Goal: Task Accomplishment & Management: Use online tool/utility

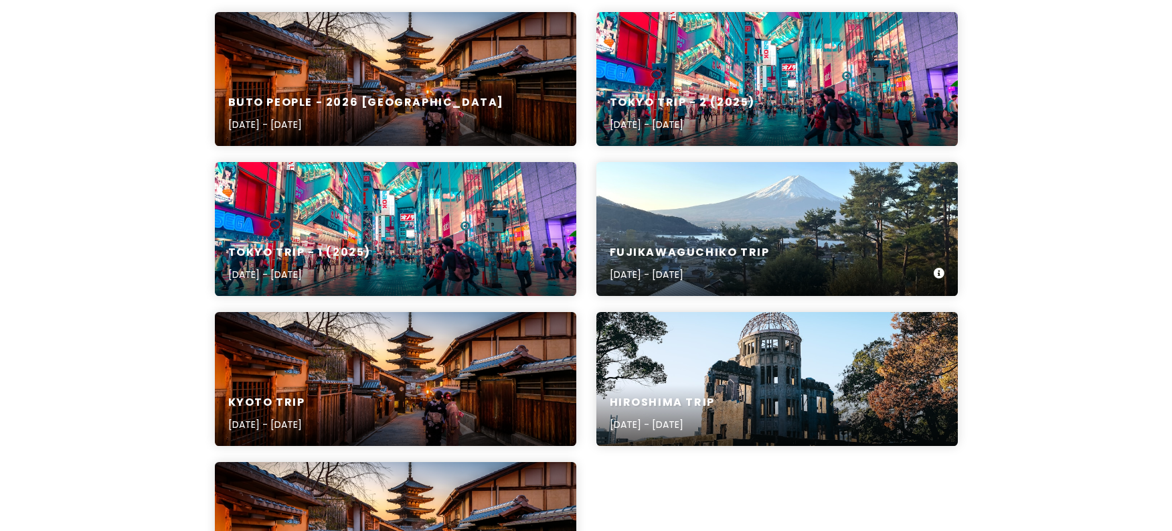
scroll to position [201, 0]
click at [782, 32] on div "Tokyo Trip - 2 (2025) [DATE] - [DATE]" at bounding box center [776, 78] width 361 height 134
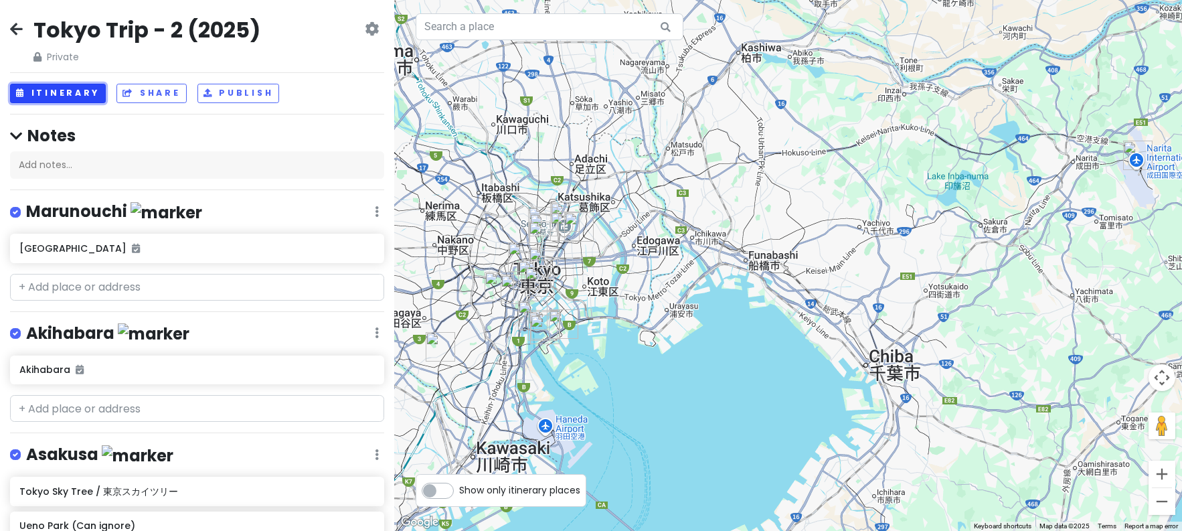
click at [50, 91] on button "Itinerary" at bounding box center [58, 93] width 96 height 19
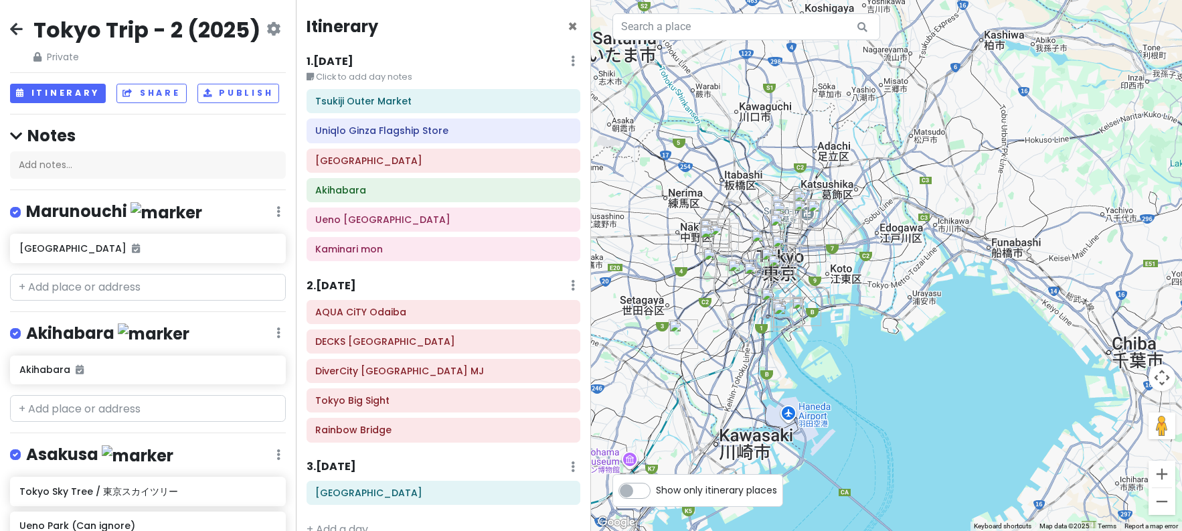
drag, startPoint x: 719, startPoint y: 290, endPoint x: 867, endPoint y: 278, distance: 148.4
click at [867, 278] on div at bounding box center [886, 265] width 591 height 531
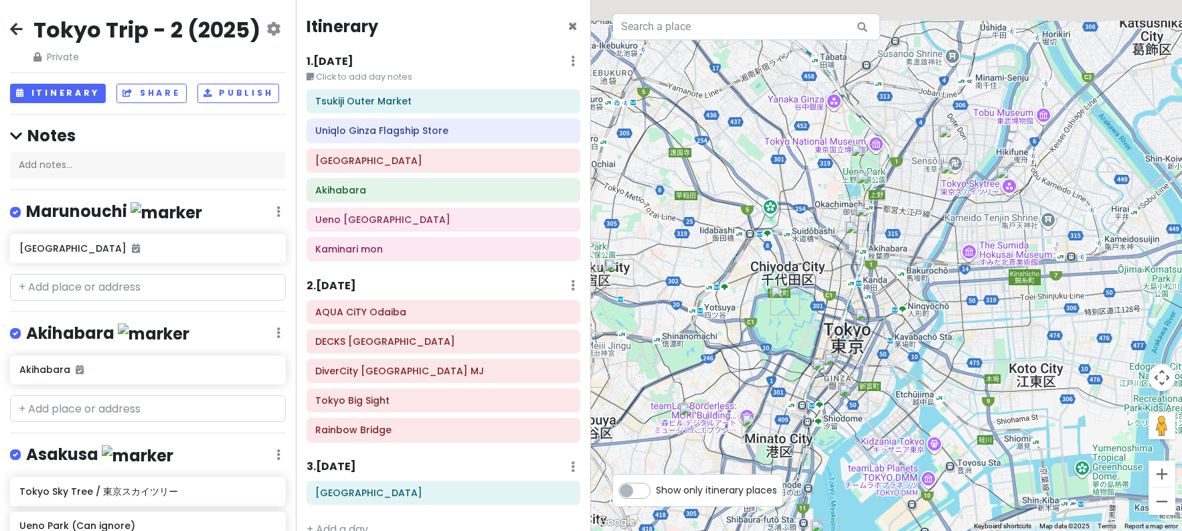
drag, startPoint x: 891, startPoint y: 126, endPoint x: 794, endPoint y: 213, distance: 130.8
click at [794, 213] on div at bounding box center [886, 265] width 591 height 531
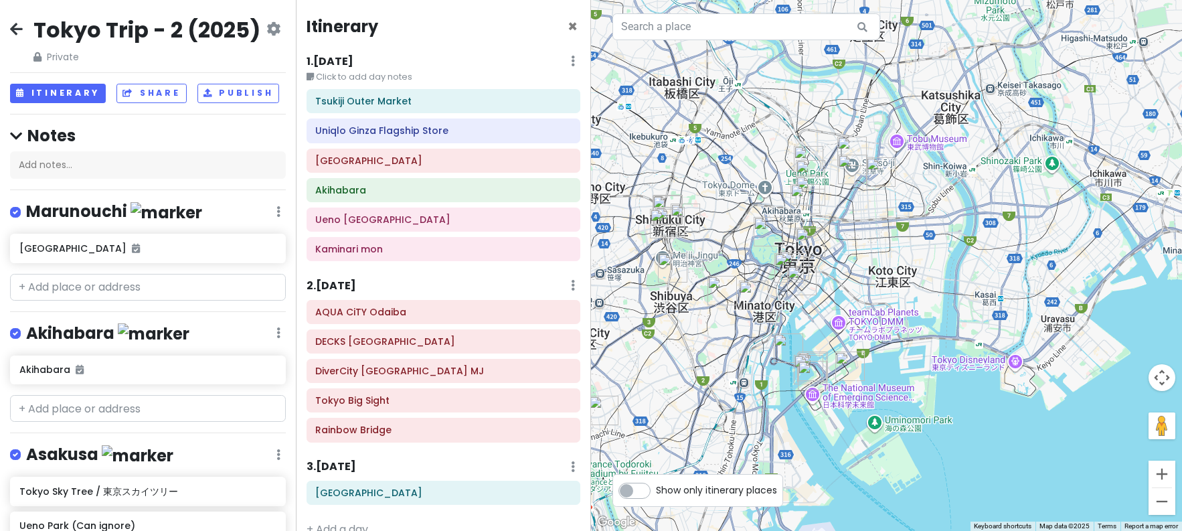
drag, startPoint x: 682, startPoint y: 260, endPoint x: 715, endPoint y: 226, distance: 46.9
click at [715, 226] on div at bounding box center [886, 265] width 591 height 531
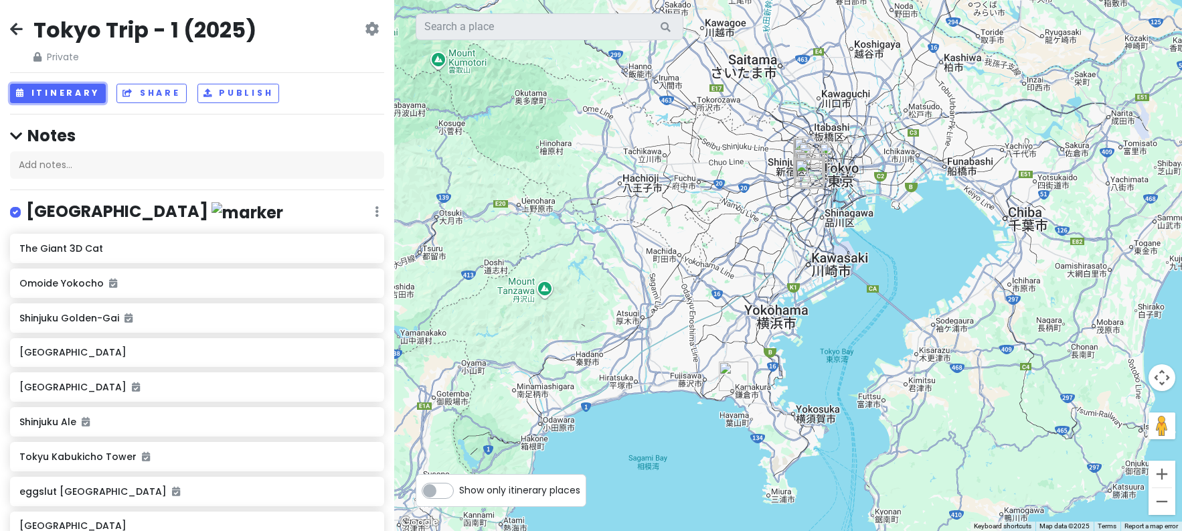
click at [54, 96] on button "Itinerary" at bounding box center [58, 93] width 96 height 19
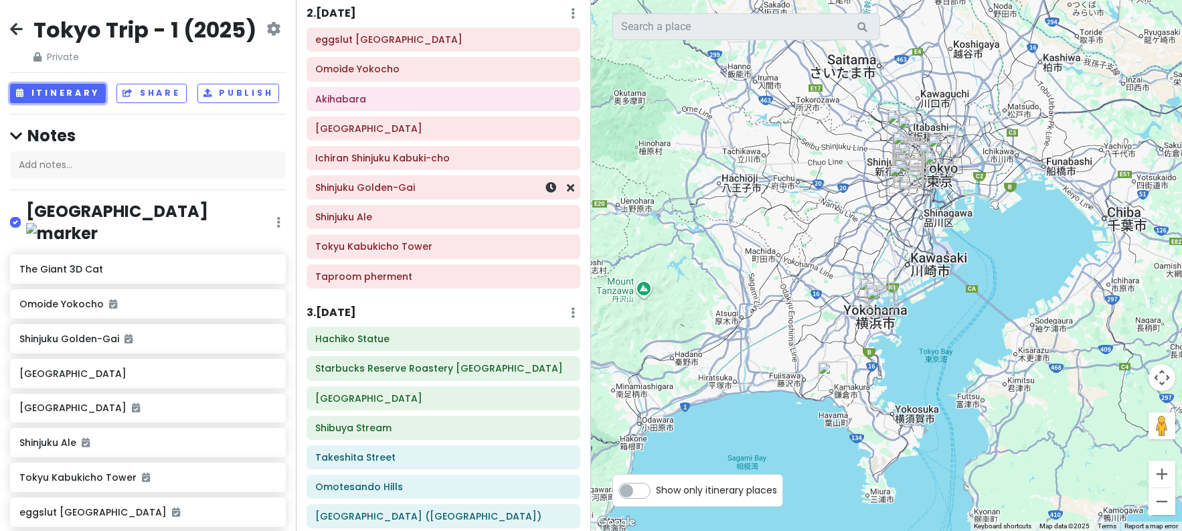
scroll to position [335, 0]
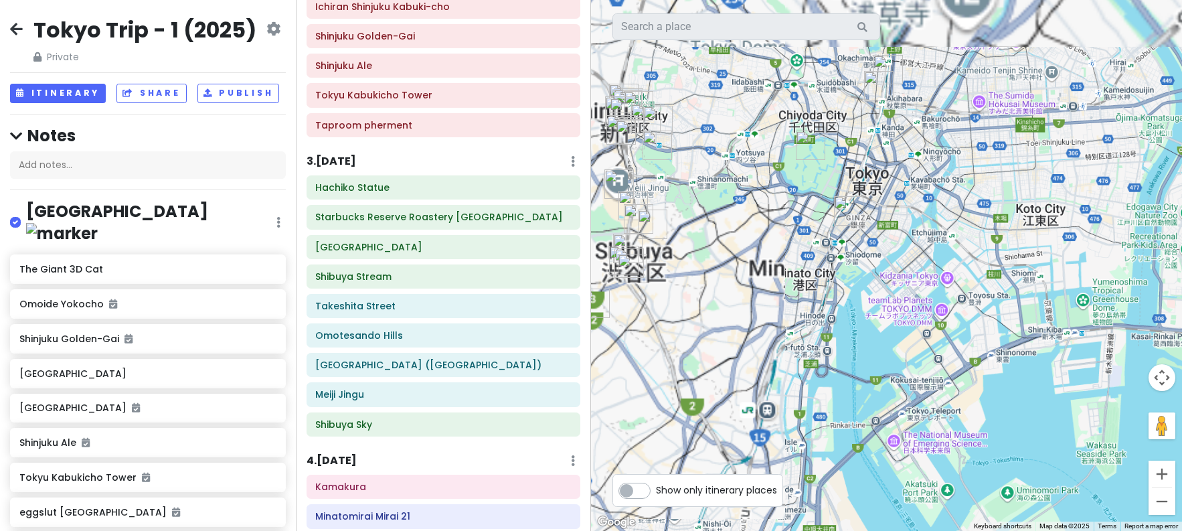
drag, startPoint x: 799, startPoint y: 85, endPoint x: 1073, endPoint y: 306, distance: 352.2
click at [1081, 311] on div at bounding box center [886, 265] width 591 height 531
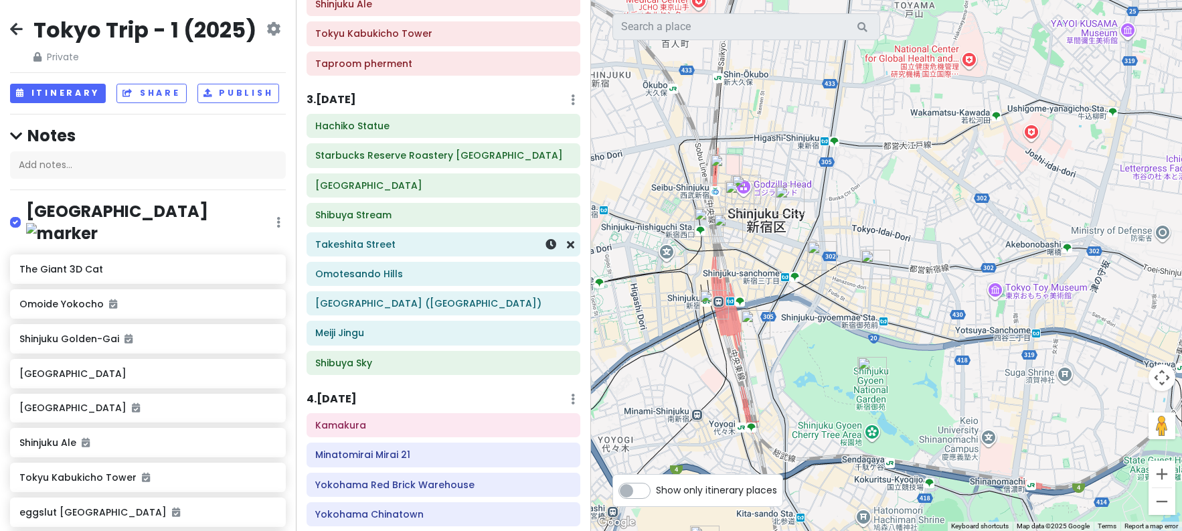
scroll to position [402, 0]
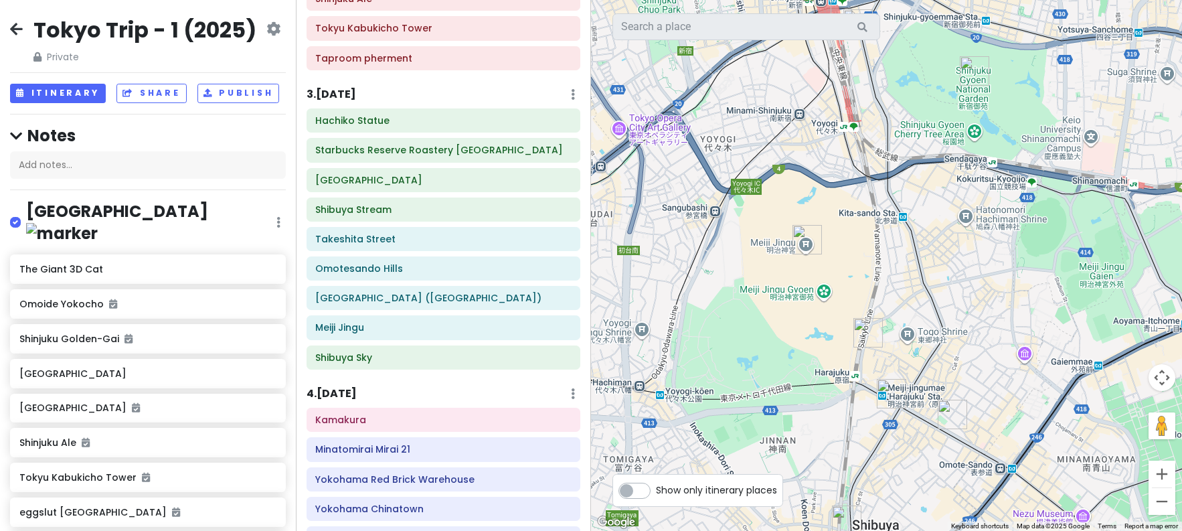
drag, startPoint x: 808, startPoint y: 406, endPoint x: 909, endPoint y: 109, distance: 313.2
click at [909, 109] on div at bounding box center [886, 265] width 591 height 531
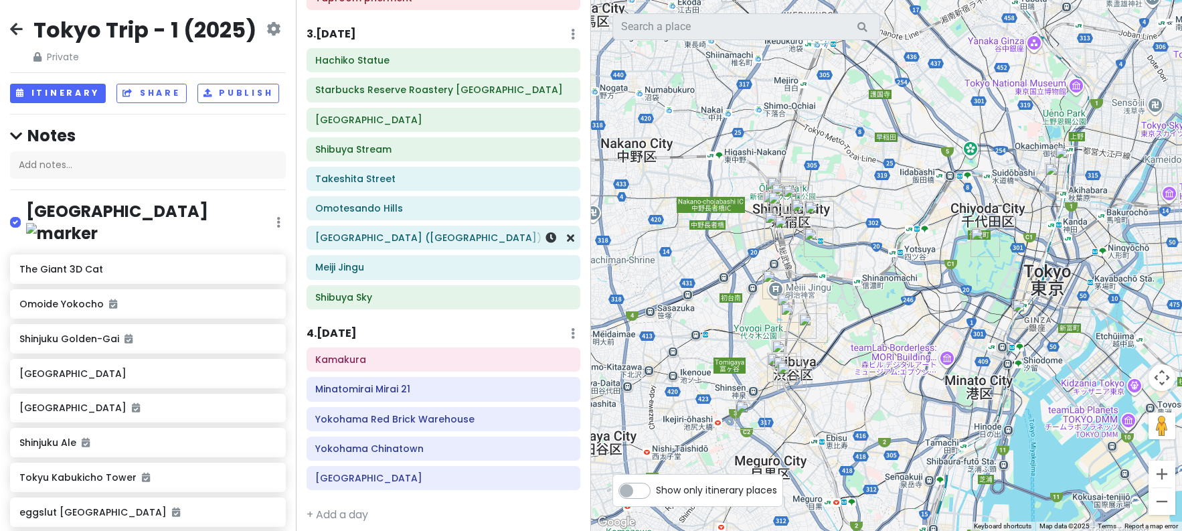
scroll to position [470, 0]
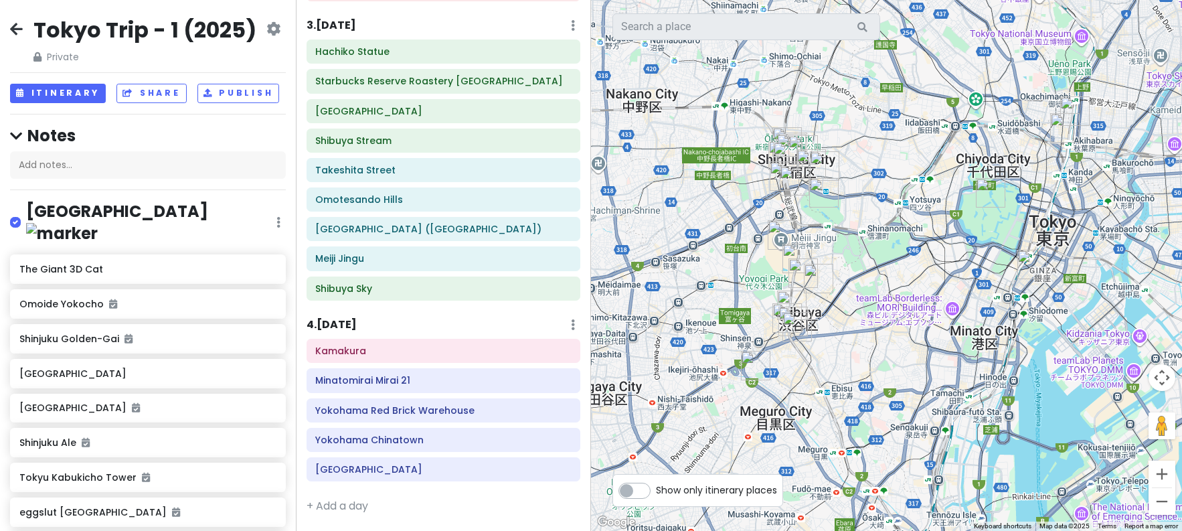
drag, startPoint x: 863, startPoint y: 343, endPoint x: 895, endPoint y: 130, distance: 214.6
click at [895, 130] on div at bounding box center [886, 265] width 591 height 531
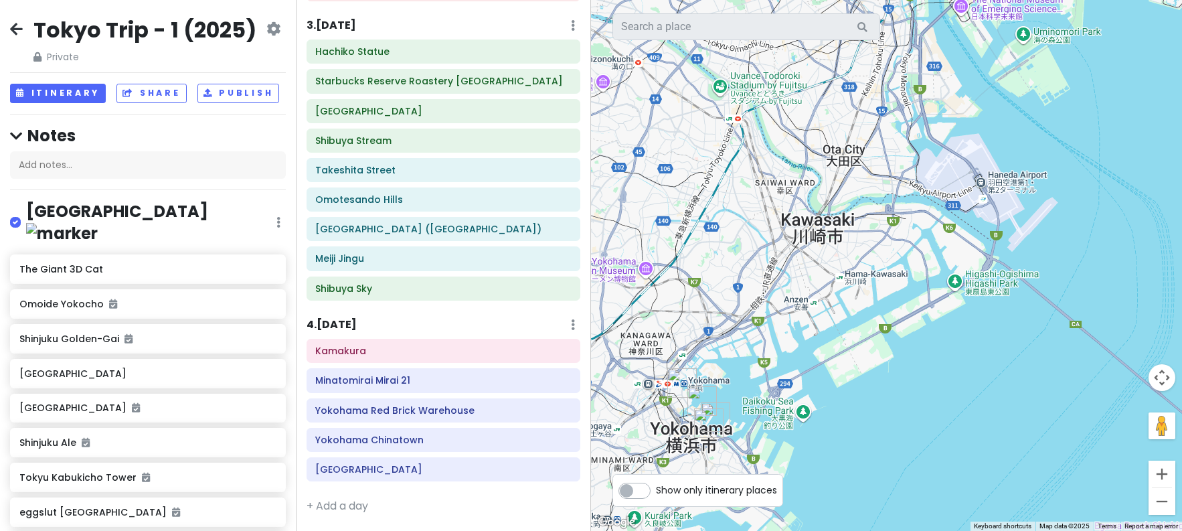
drag, startPoint x: 885, startPoint y: 422, endPoint x: 869, endPoint y: 151, distance: 271.5
click at [869, 151] on div at bounding box center [886, 265] width 591 height 531
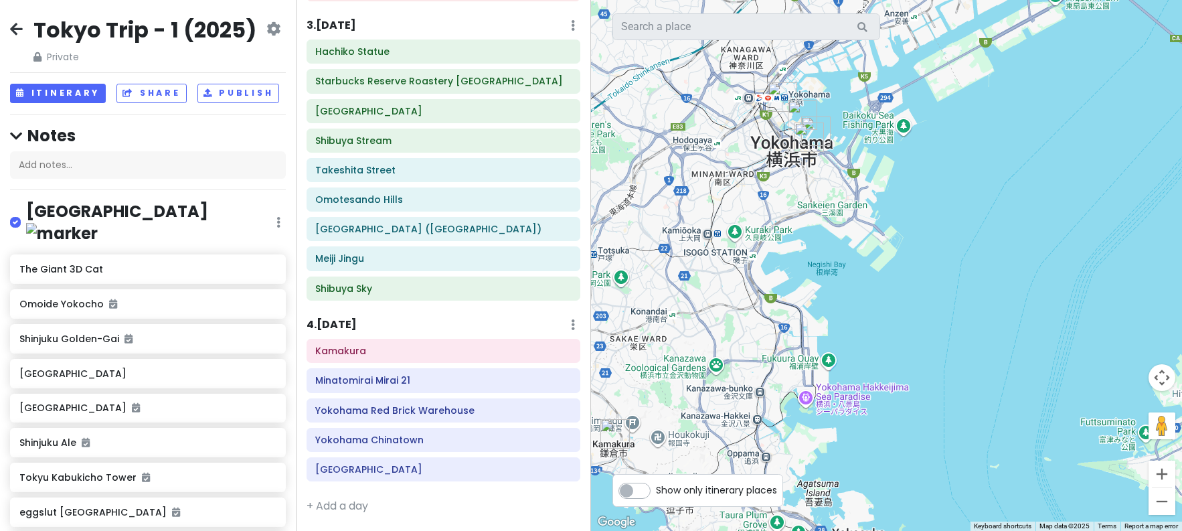
drag, startPoint x: 767, startPoint y: 425, endPoint x: 871, endPoint y: 149, distance: 295.2
click at [871, 149] on div at bounding box center [886, 265] width 591 height 531
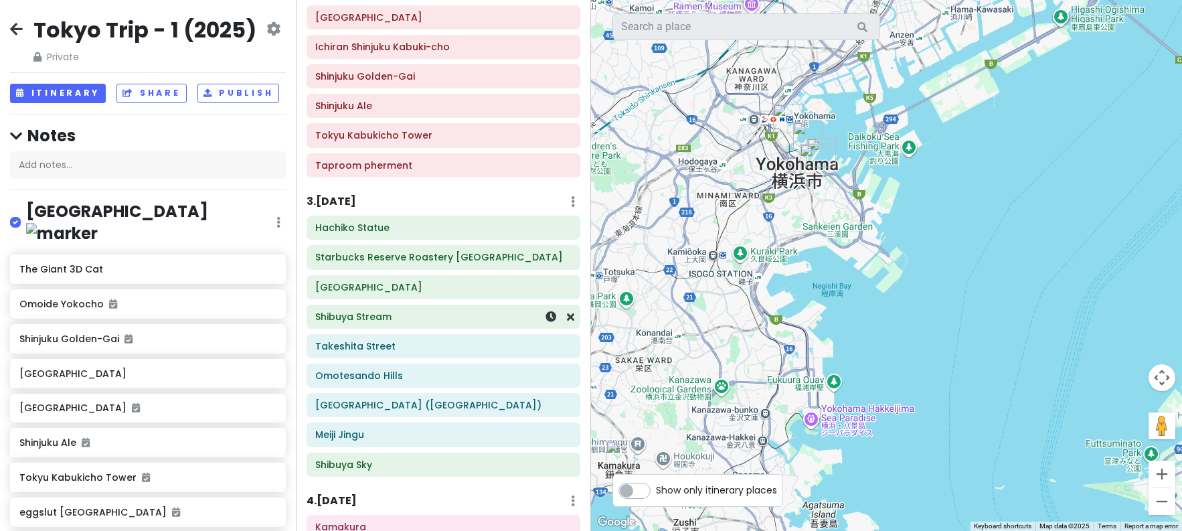
scroll to position [337, 0]
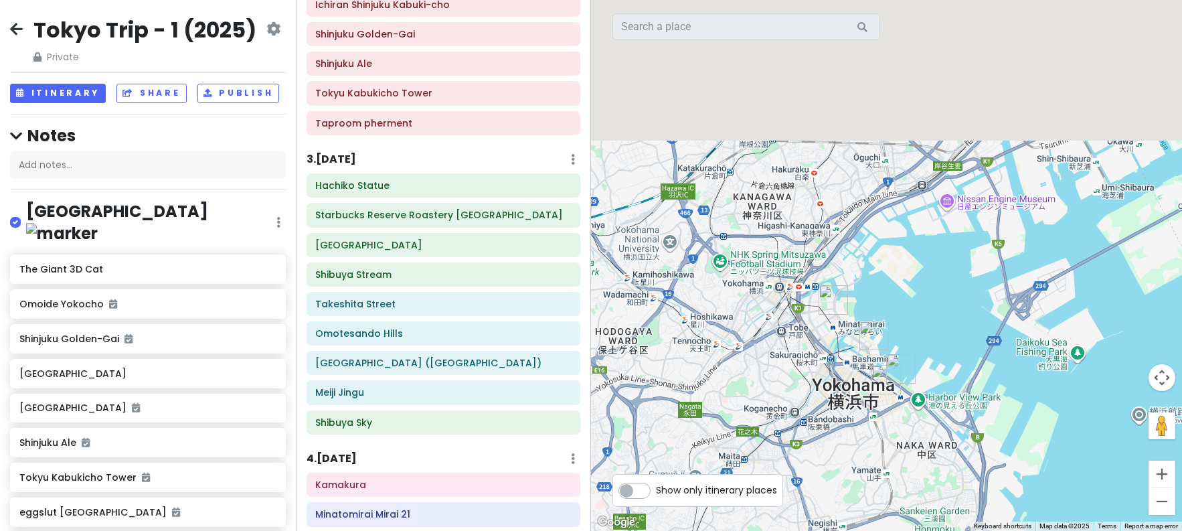
drag, startPoint x: 738, startPoint y: 173, endPoint x: 648, endPoint y: 410, distance: 253.3
click at [649, 410] on div at bounding box center [886, 265] width 591 height 531
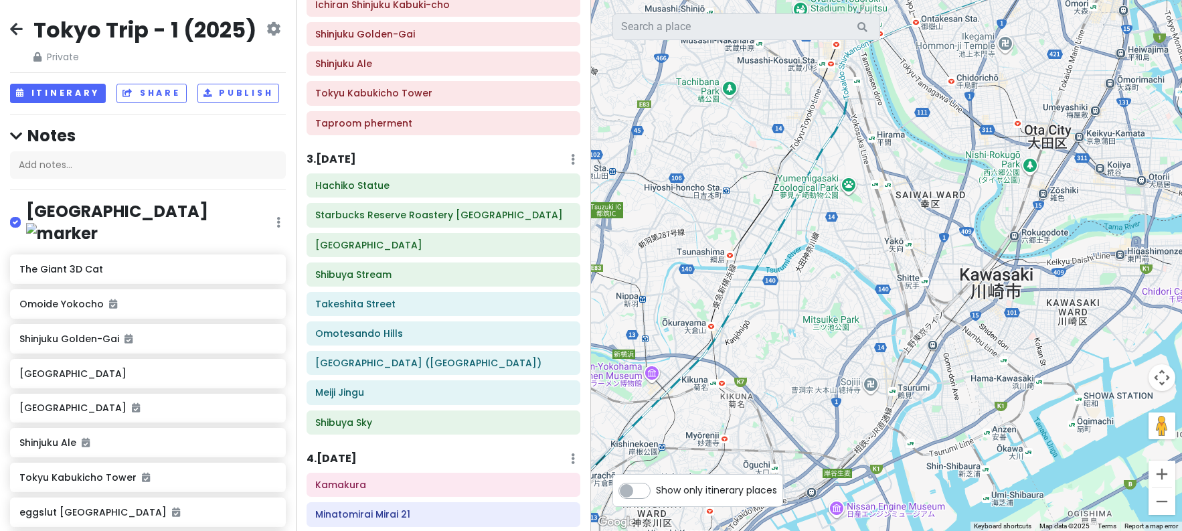
drag, startPoint x: 733, startPoint y: 239, endPoint x: 813, endPoint y: 42, distance: 212.5
click at [826, 25] on div "Keyboard shortcuts Map Data Map data ©2025 Map data ©2025 1 km Click to toggle …" at bounding box center [886, 265] width 591 height 531
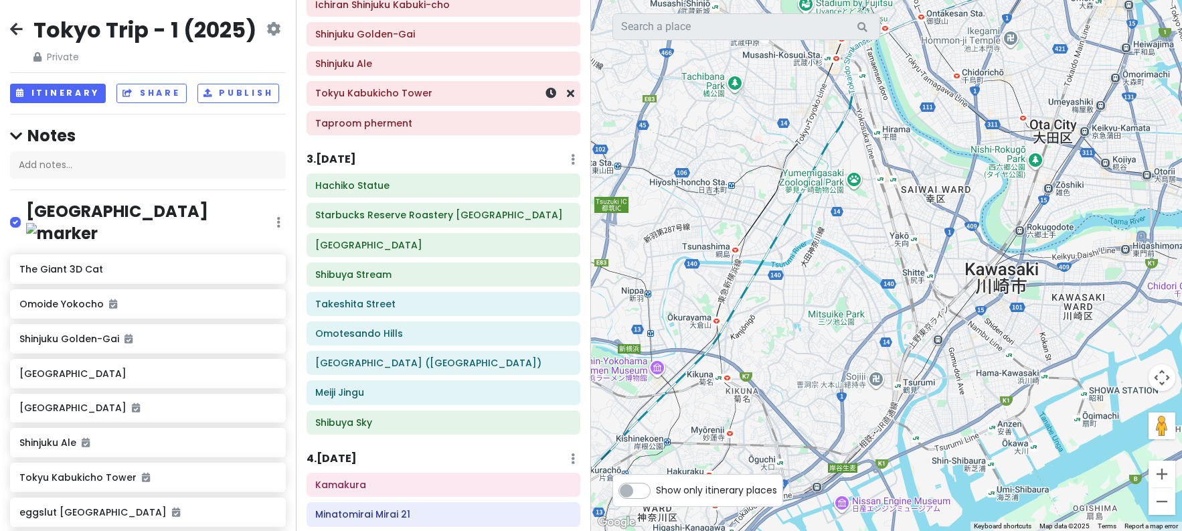
click at [473, 94] on h6 "Tokyu Kabukicho Tower" at bounding box center [443, 93] width 256 height 12
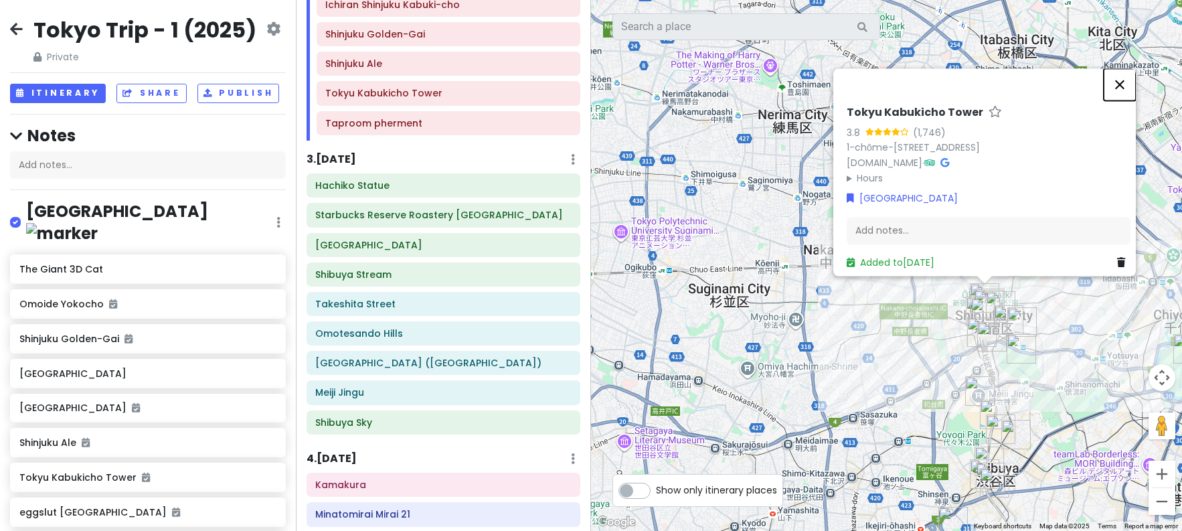
click at [1130, 68] on button "Close" at bounding box center [1120, 84] width 32 height 32
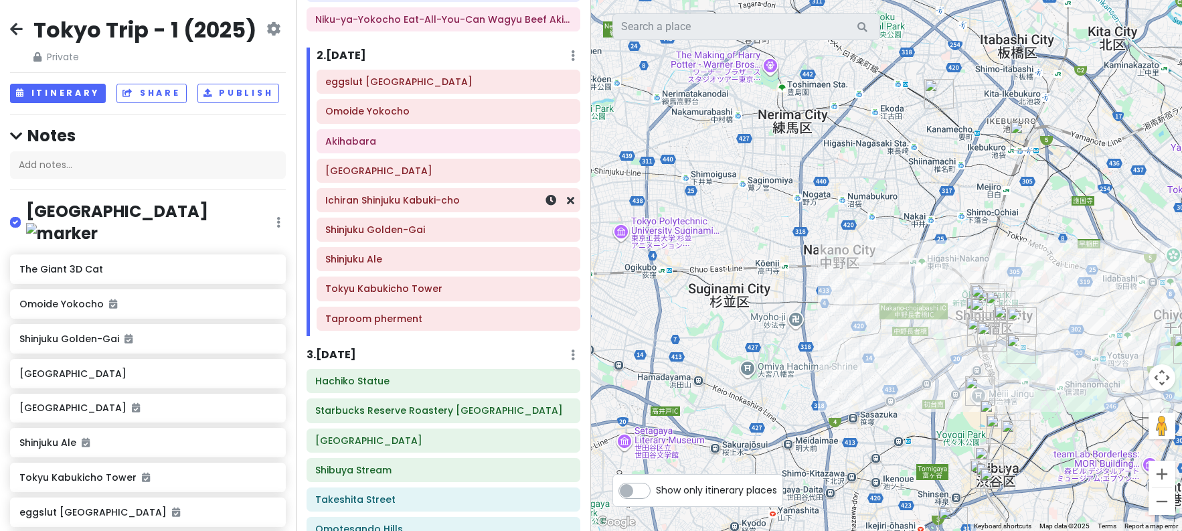
scroll to position [136, 0]
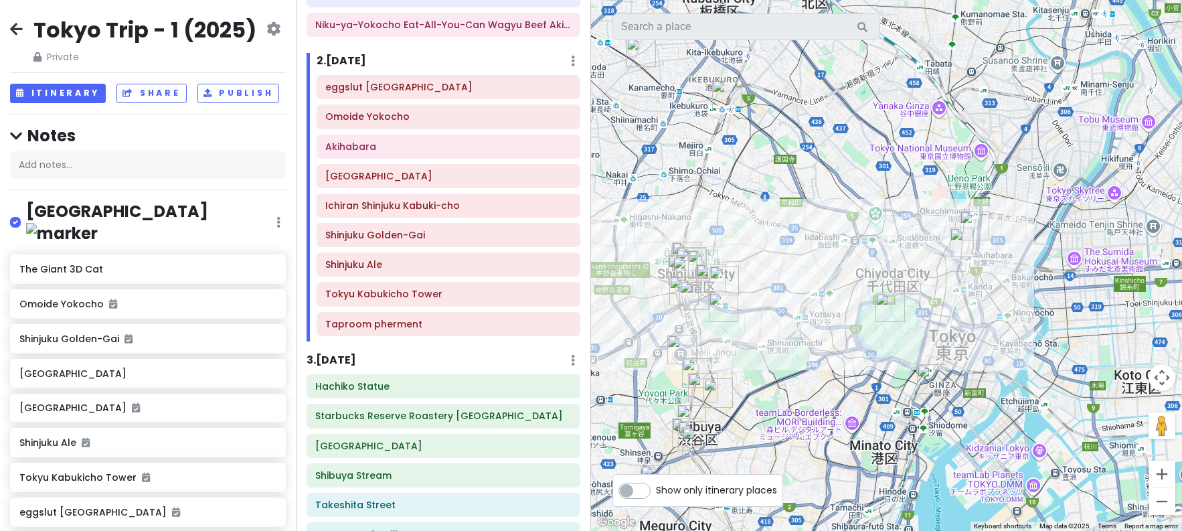
drag, startPoint x: 1025, startPoint y: 267, endPoint x: 725, endPoint y: 220, distance: 302.8
click at [723, 219] on div at bounding box center [886, 265] width 591 height 531
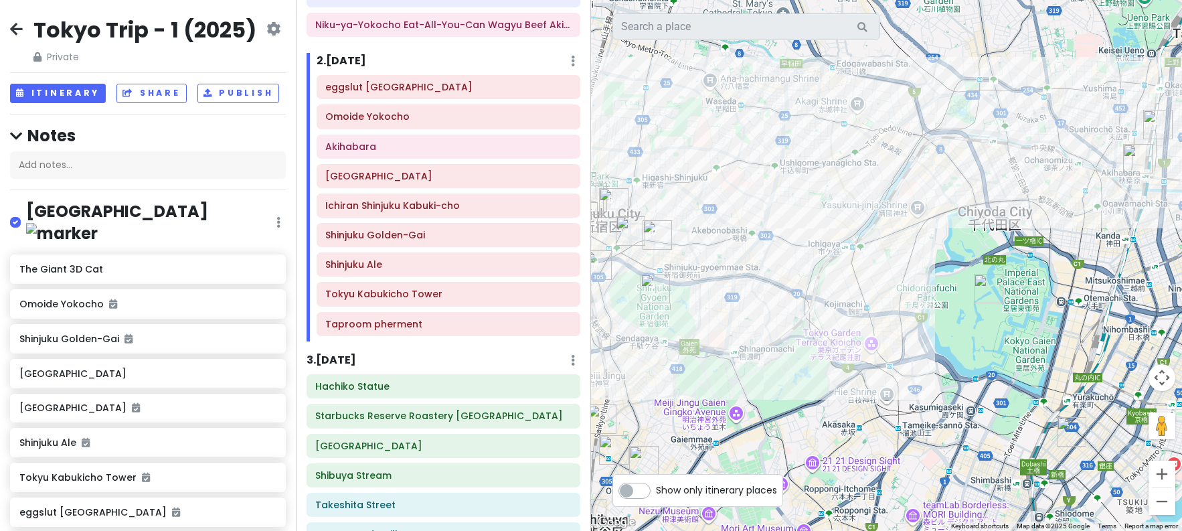
drag, startPoint x: 723, startPoint y: 323, endPoint x: 851, endPoint y: 329, distance: 127.3
click at [851, 329] on div at bounding box center [886, 265] width 591 height 531
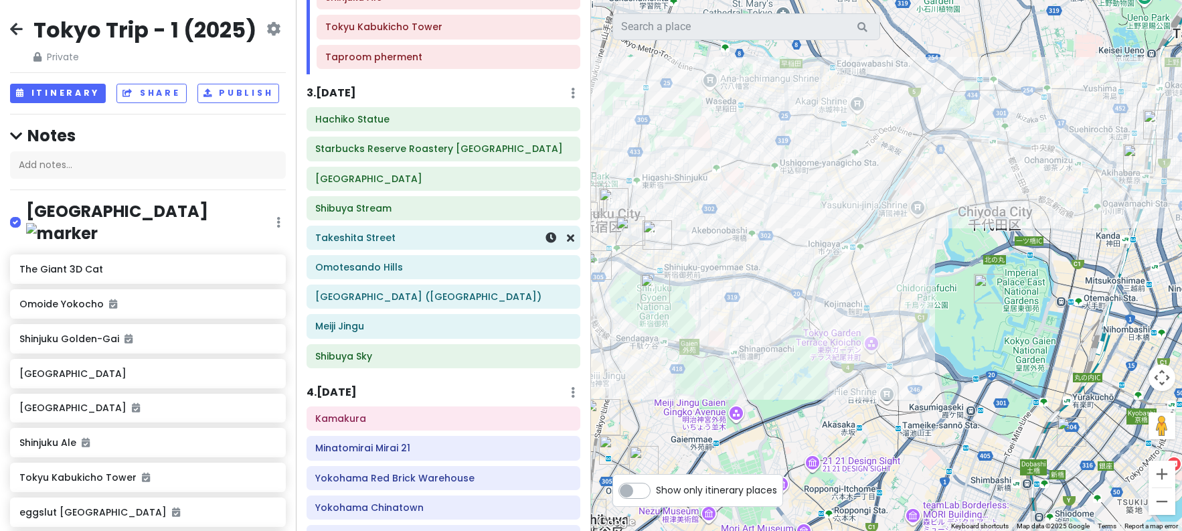
scroll to position [470, 0]
